Goal: Transaction & Acquisition: Purchase product/service

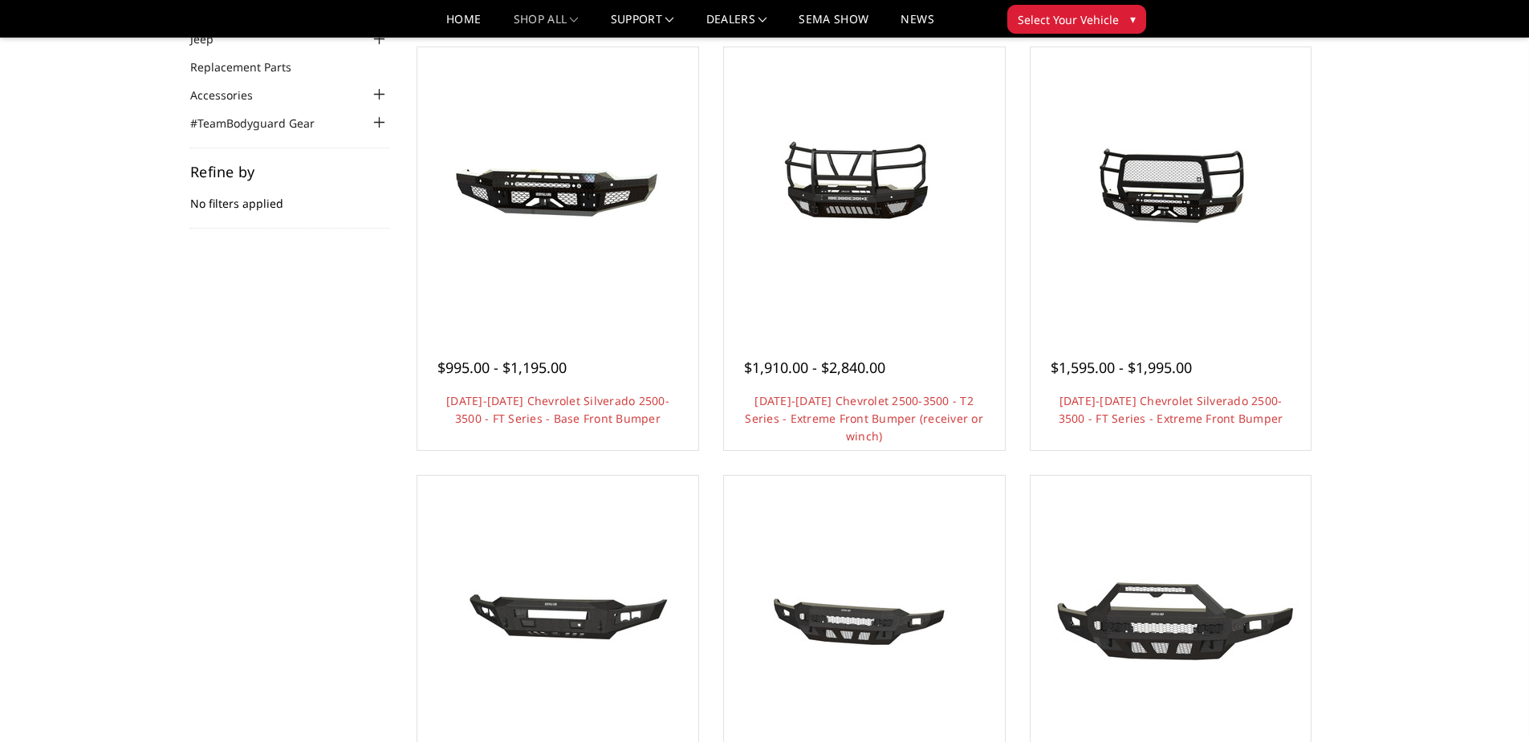
scroll to position [80, 0]
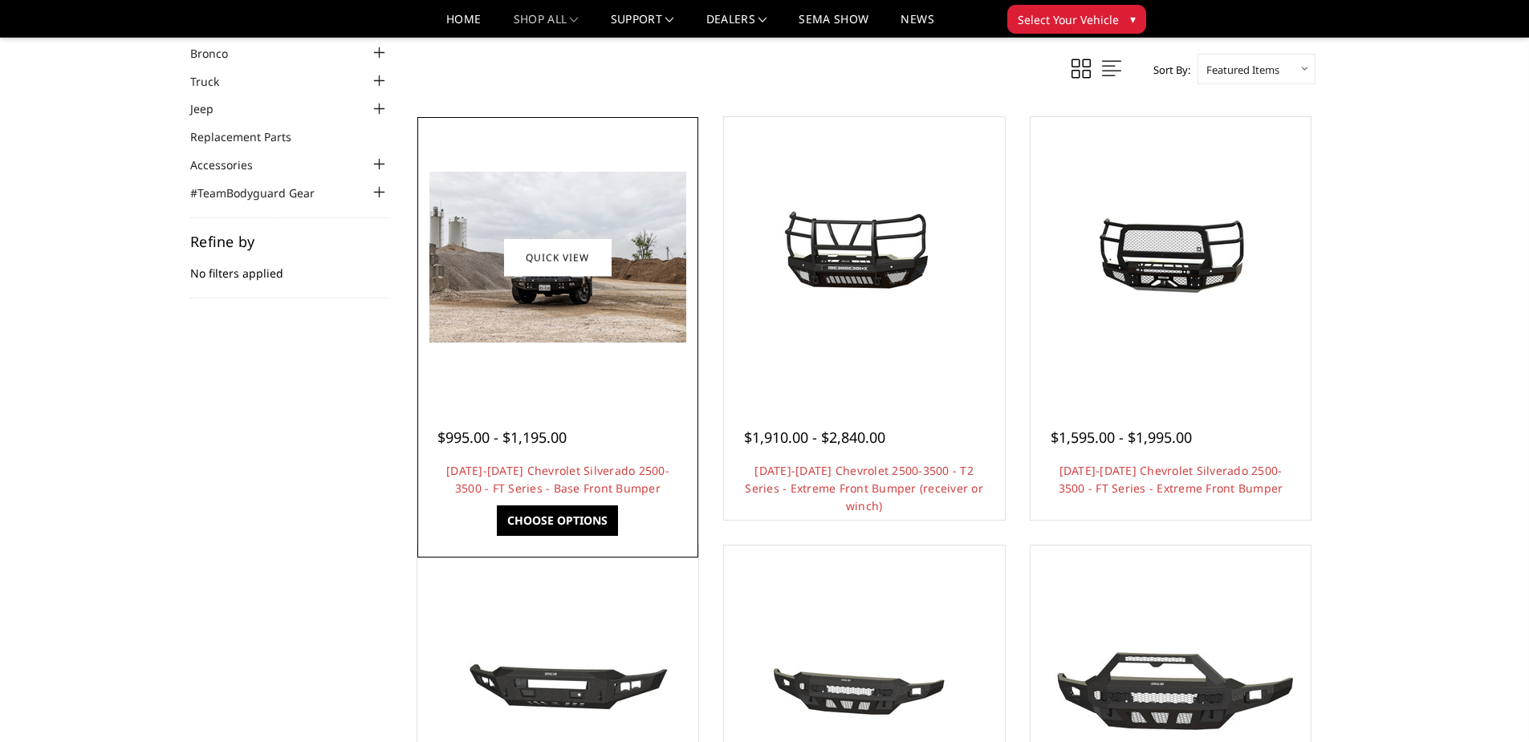
click at [566, 298] on img at bounding box center [557, 257] width 257 height 171
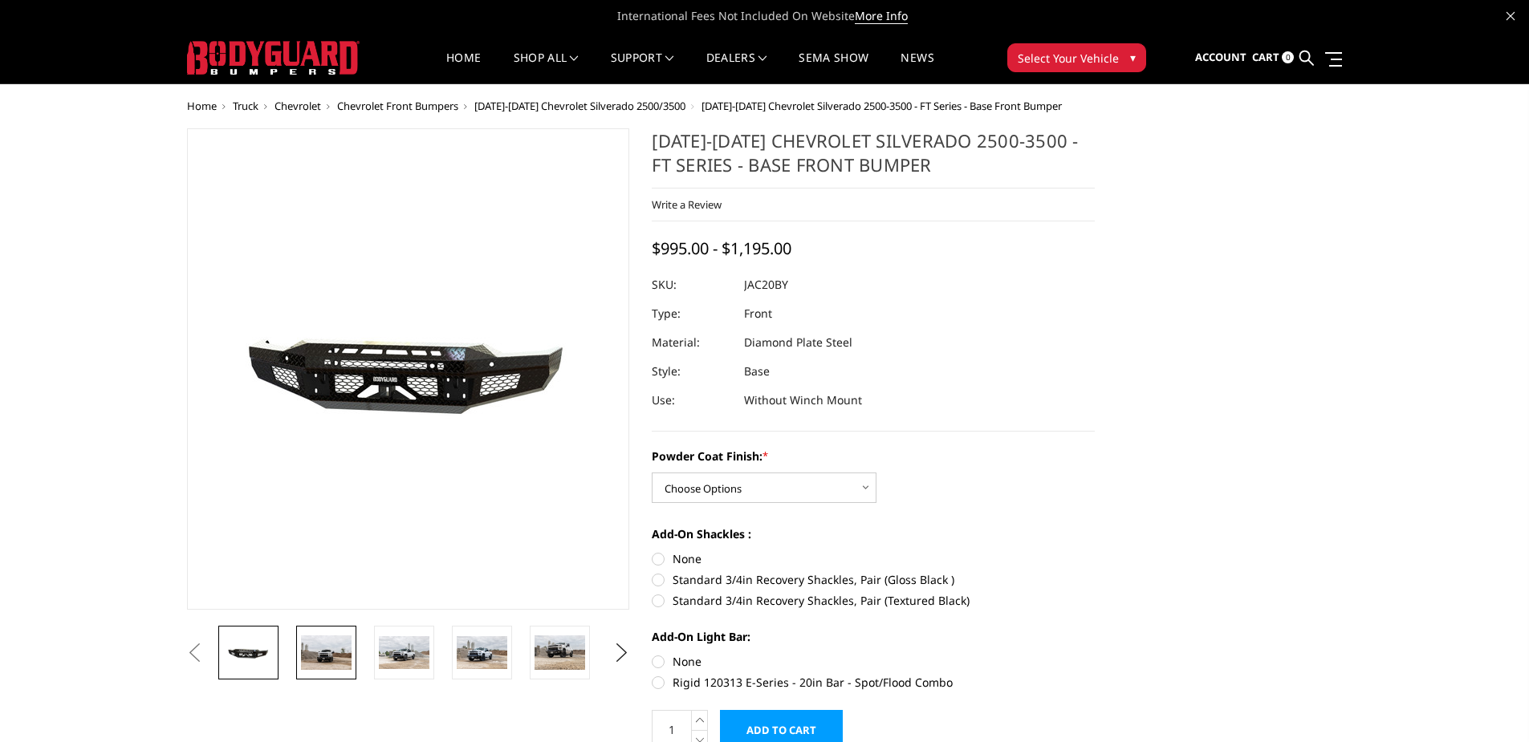
click at [328, 667] on img at bounding box center [326, 653] width 51 height 34
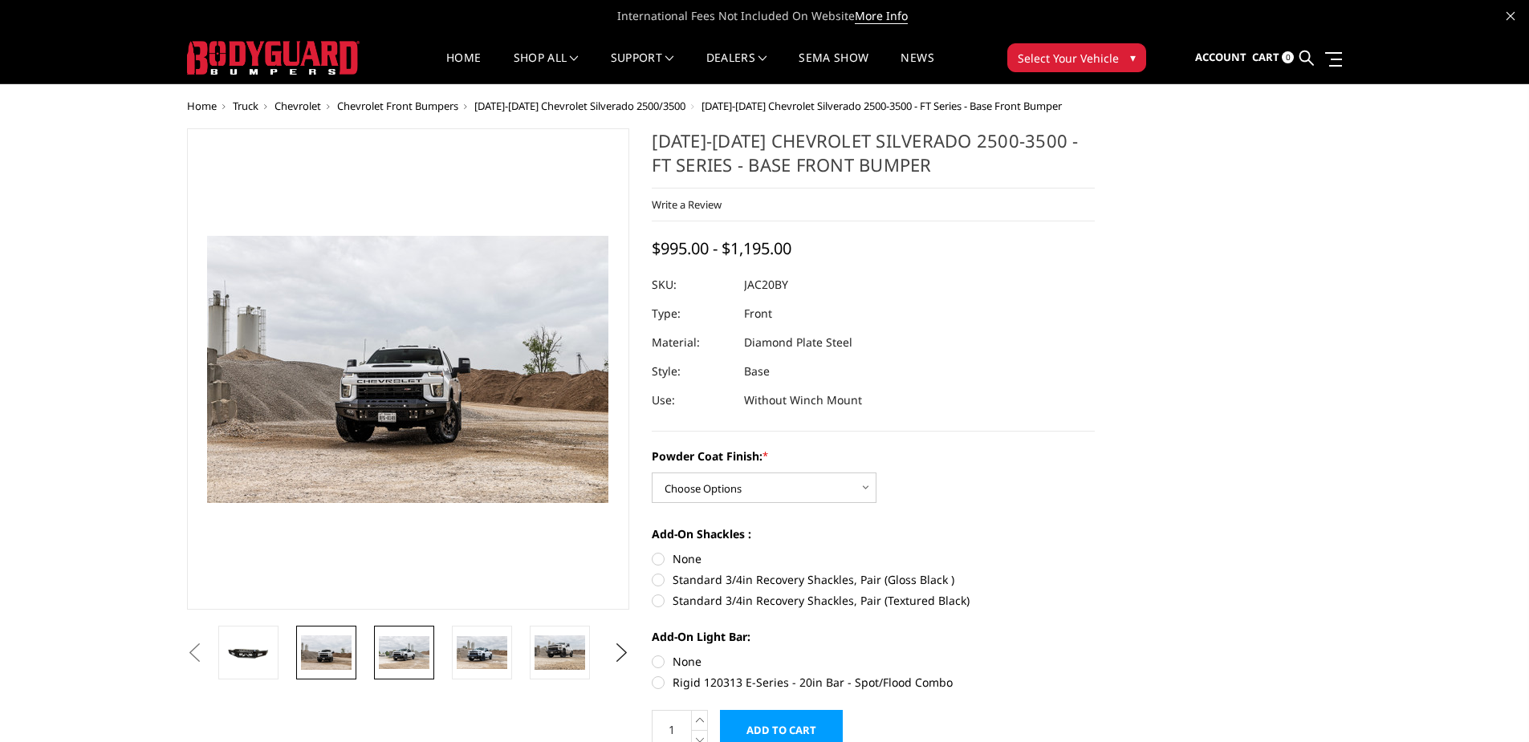
click at [401, 657] on img at bounding box center [404, 652] width 51 height 33
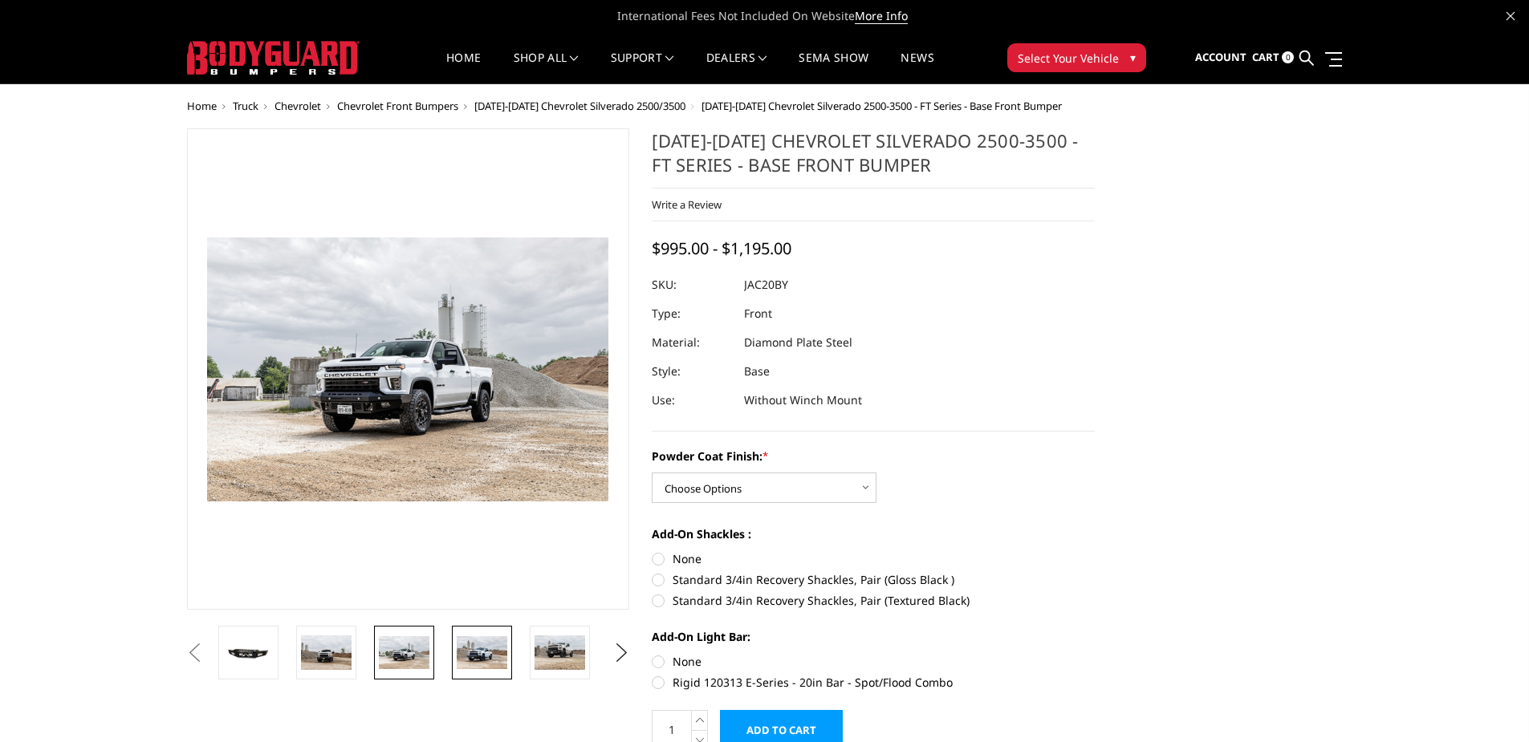
click at [467, 643] on img at bounding box center [482, 653] width 51 height 34
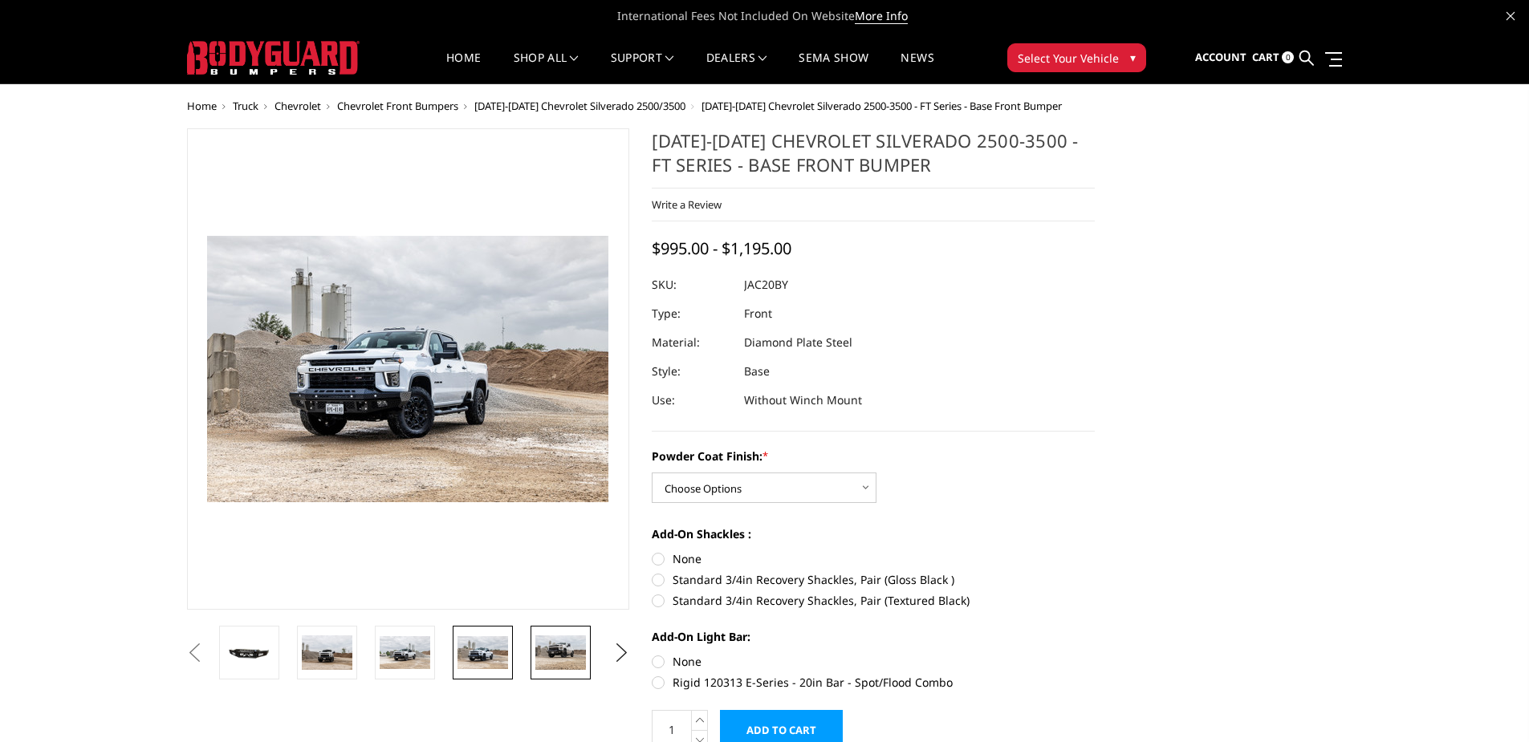
click at [548, 651] on img at bounding box center [560, 653] width 51 height 34
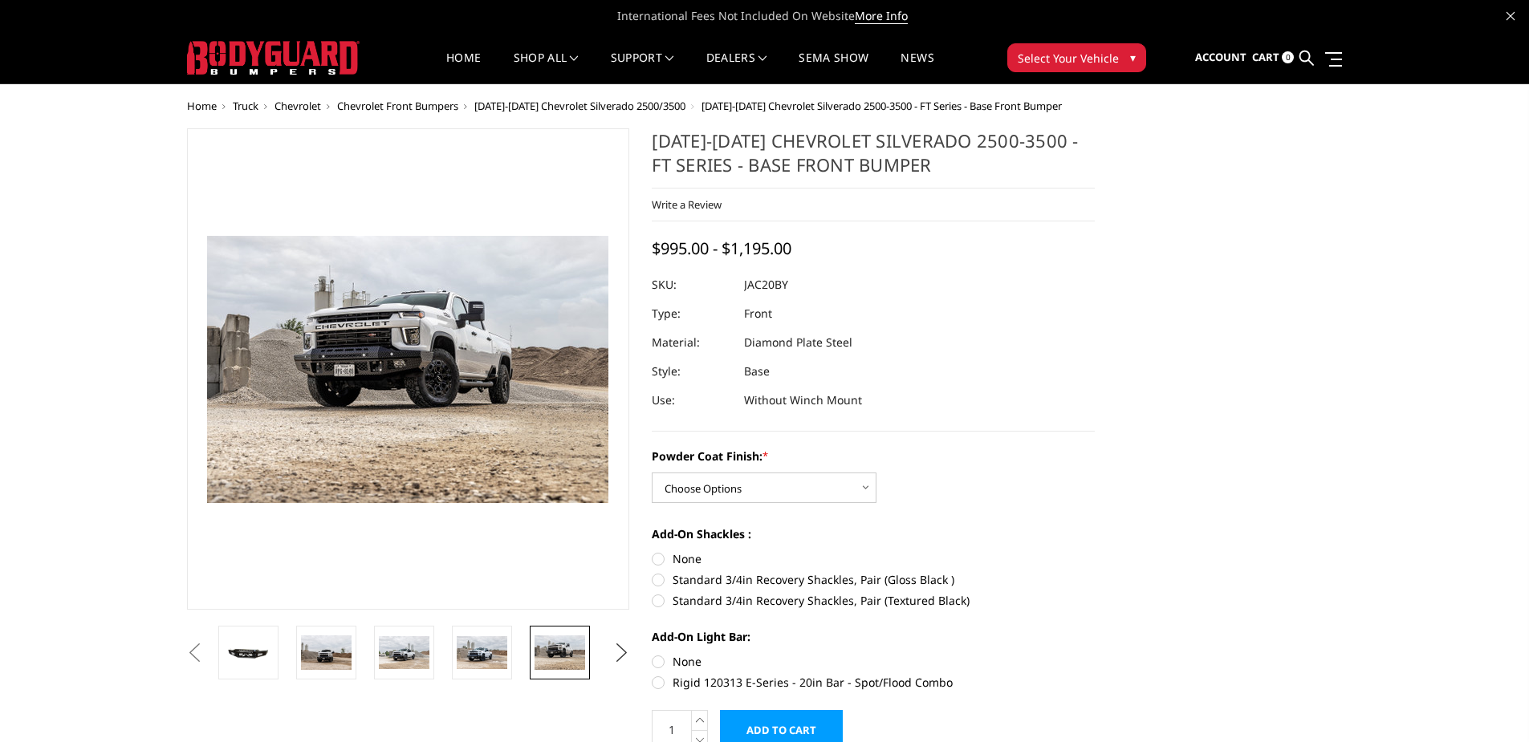
click at [620, 646] on button "Next" at bounding box center [621, 653] width 24 height 24
click at [556, 658] on img at bounding box center [560, 653] width 51 height 34
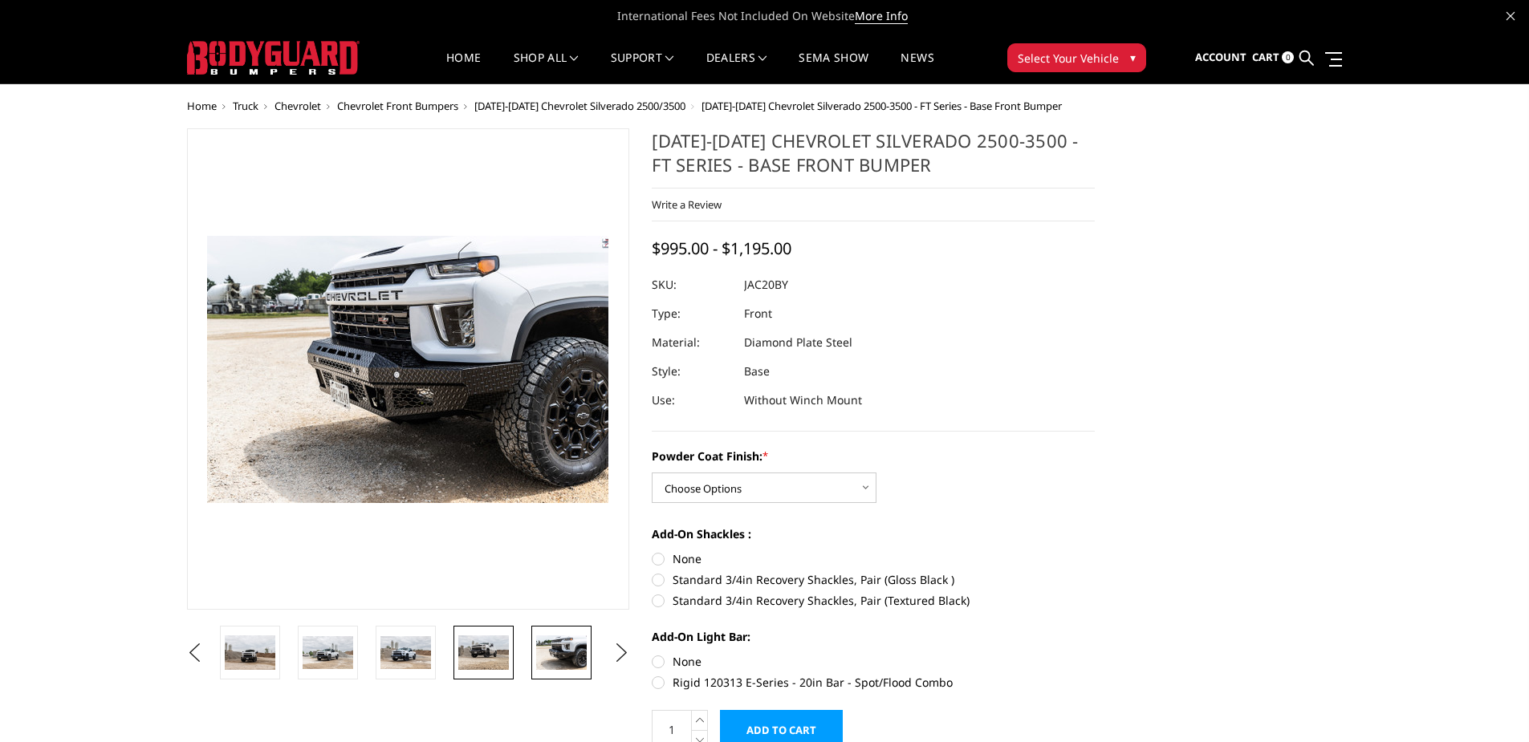
click at [488, 660] on img at bounding box center [483, 653] width 51 height 34
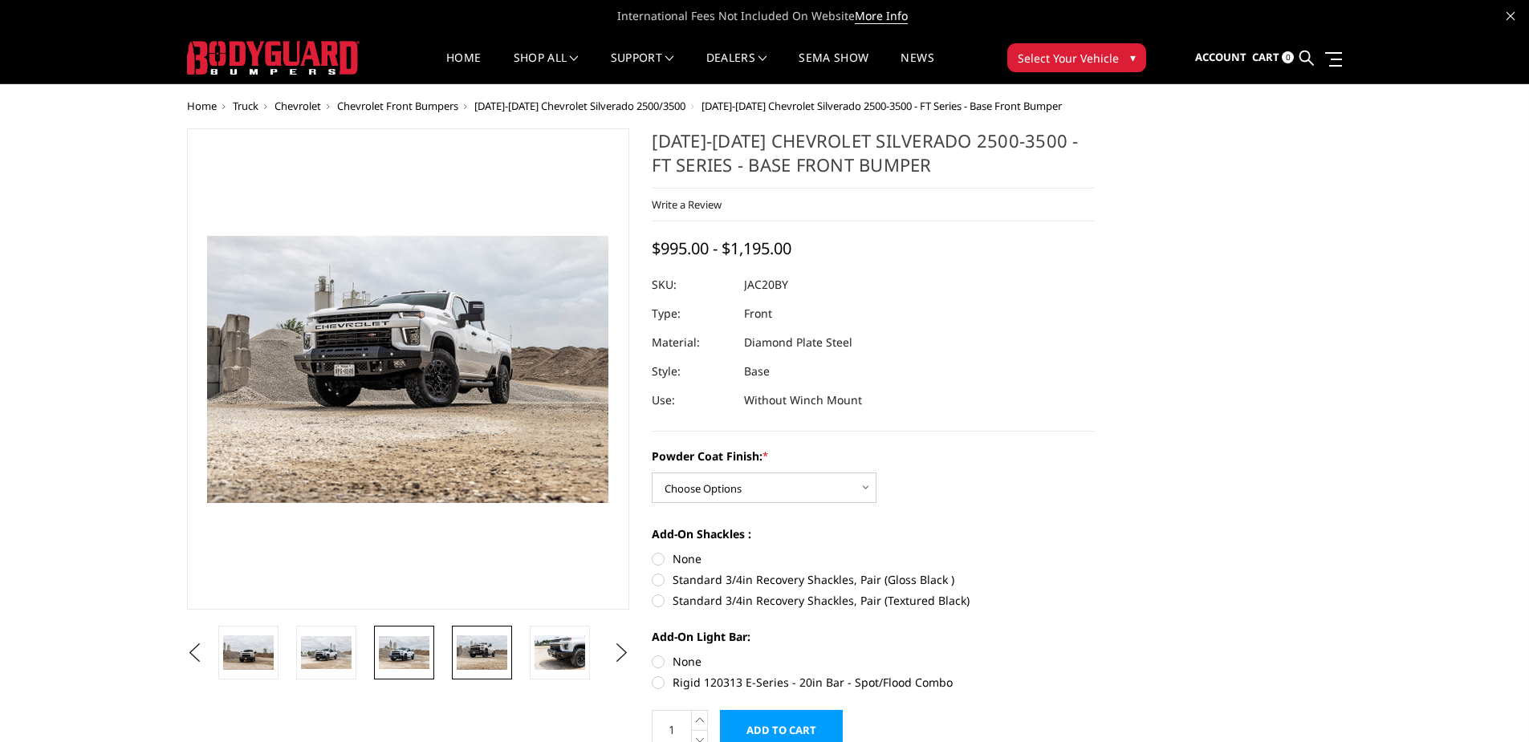
click at [417, 657] on img at bounding box center [404, 653] width 51 height 34
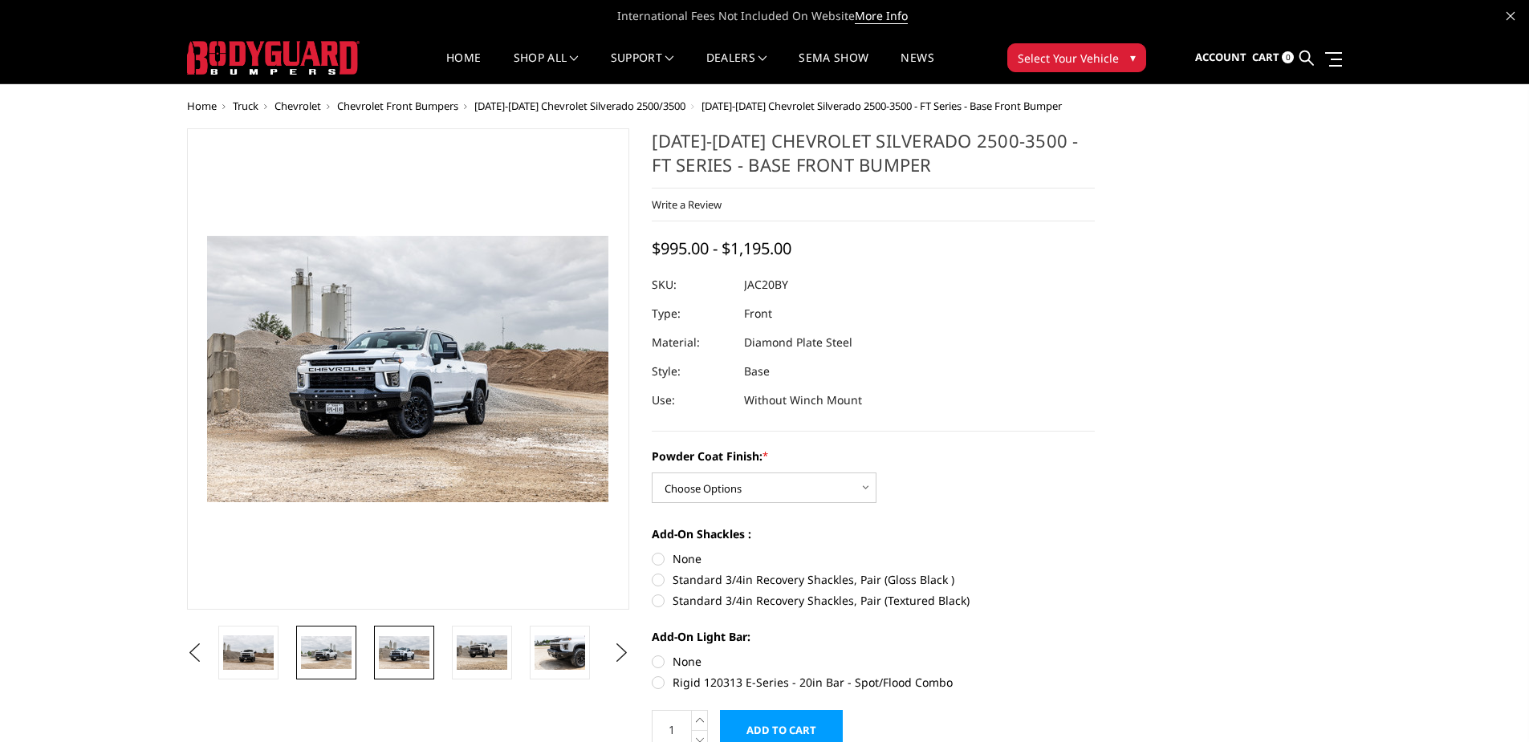
click at [304, 659] on img at bounding box center [326, 652] width 51 height 33
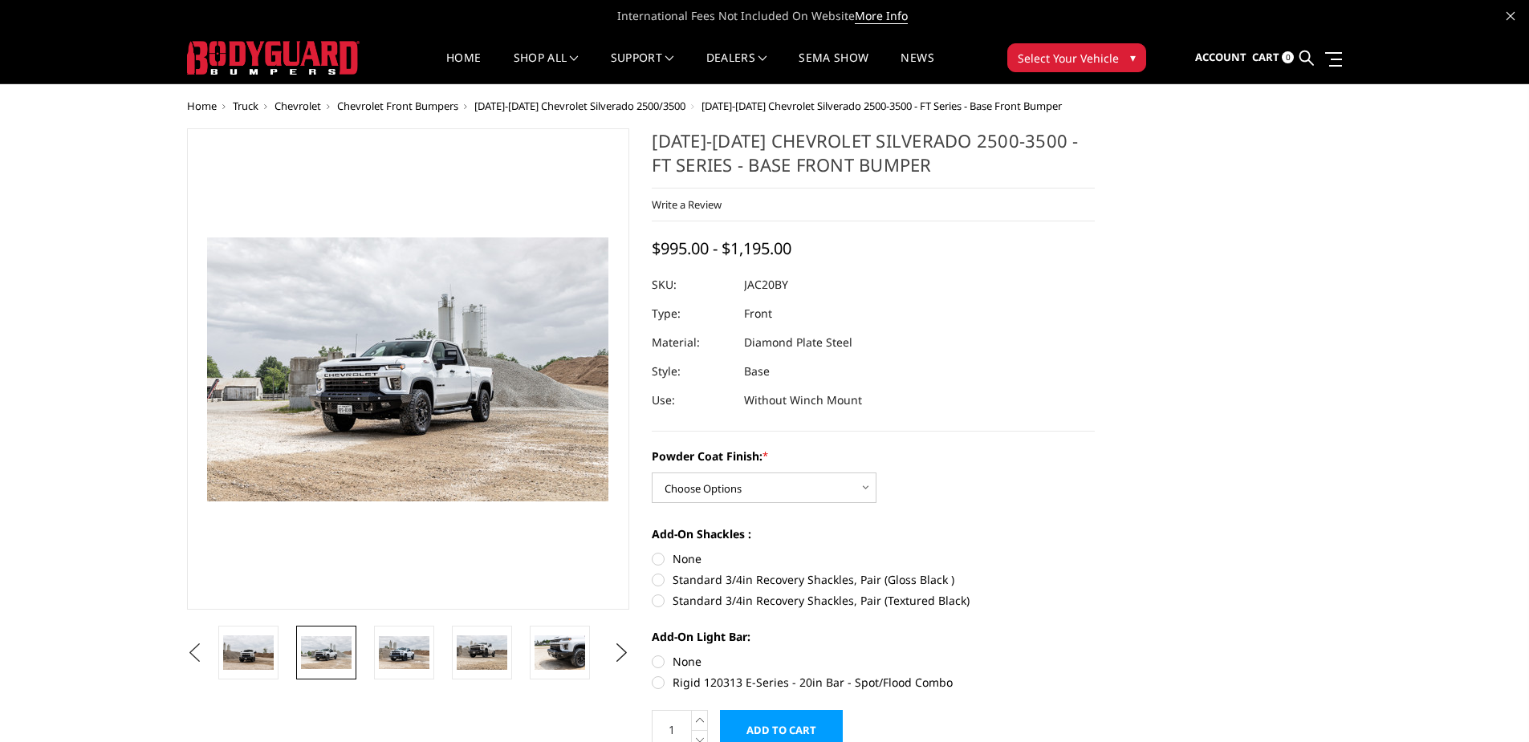
click at [207, 657] on button "Previous" at bounding box center [195, 653] width 24 height 24
click at [207, 659] on button "Previous" at bounding box center [195, 653] width 24 height 24
click at [871, 484] on select "Choose Options Bare Metal Gloss Black Powder Coat Textured Black Powder Coat" at bounding box center [764, 488] width 225 height 30
